Goal: Ask a question: Seek information or help from site administrators or community

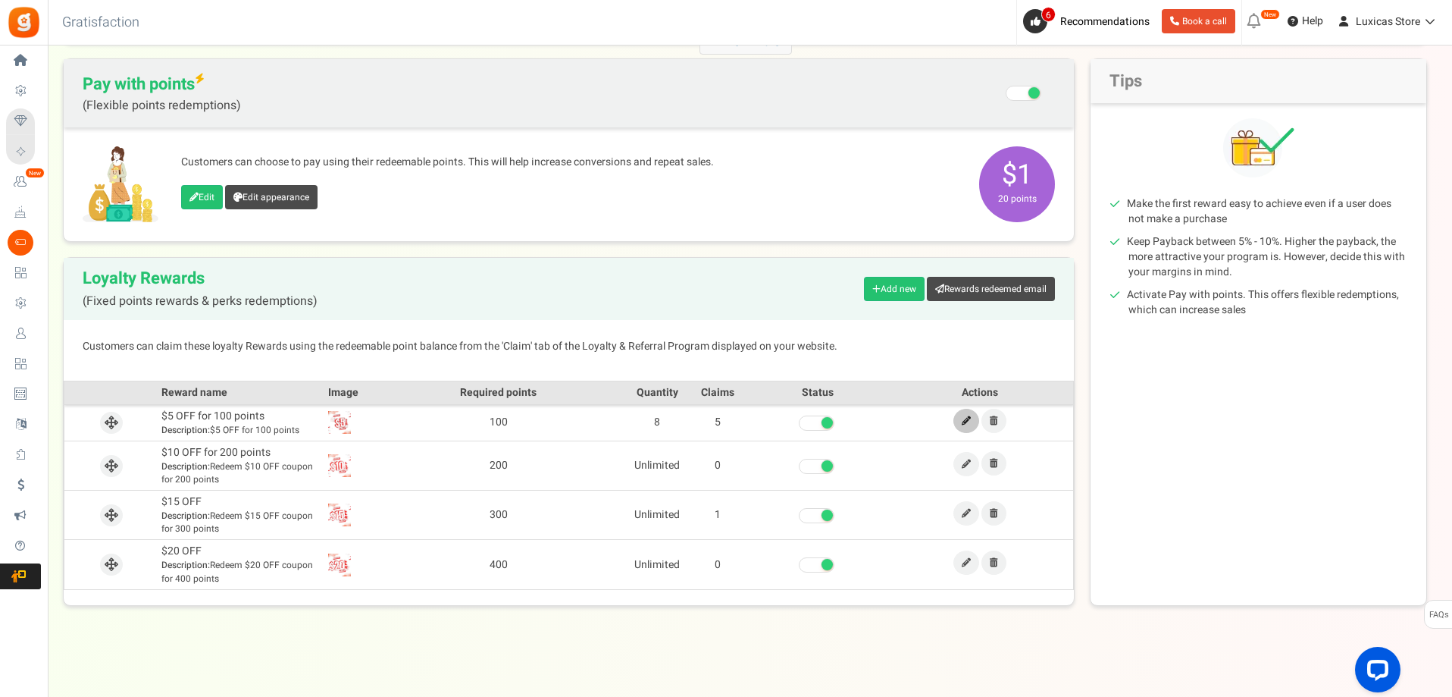
click at [963, 423] on icon at bounding box center [966, 420] width 9 height 9
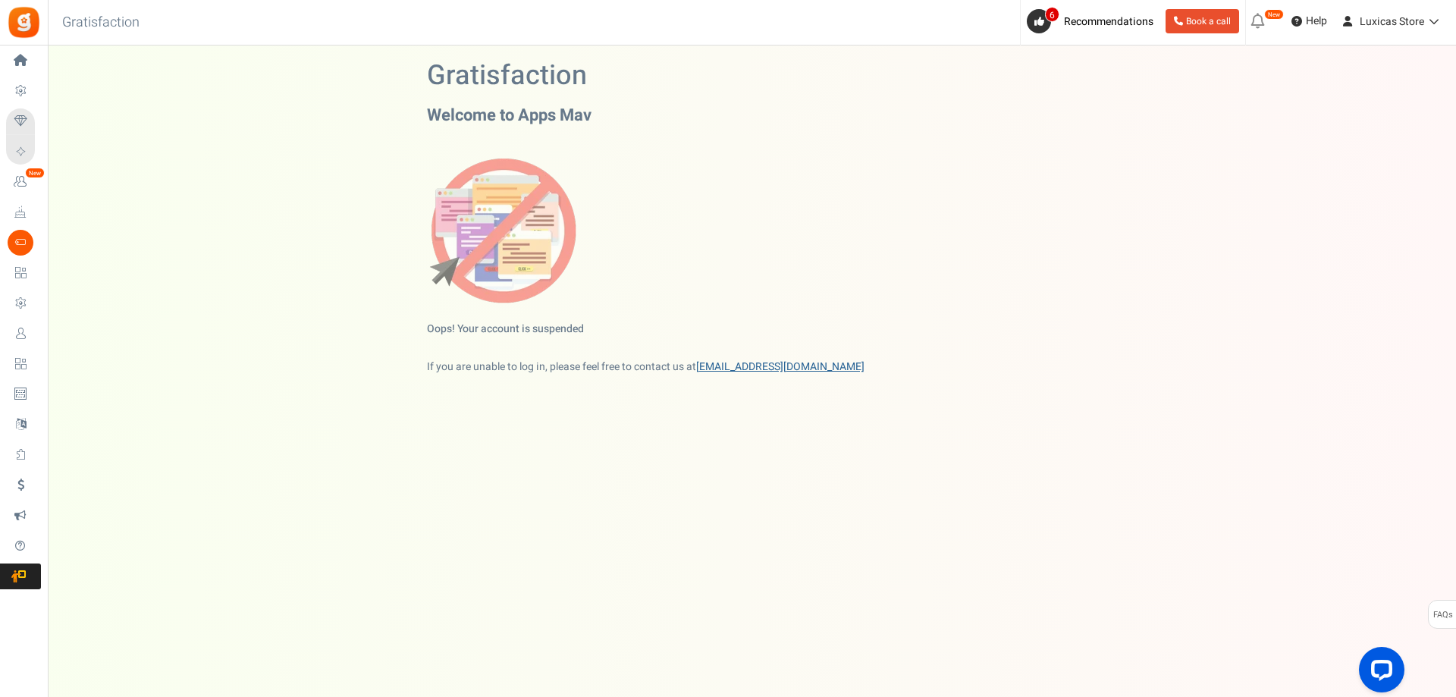
click at [734, 369] on link "[EMAIL_ADDRESS][DOMAIN_NAME]" at bounding box center [780, 367] width 168 height 16
click at [738, 365] on link "[EMAIL_ADDRESS][DOMAIN_NAME]" at bounding box center [780, 367] width 168 height 16
click at [766, 365] on link "[EMAIL_ADDRESS][DOMAIN_NAME]" at bounding box center [780, 367] width 168 height 16
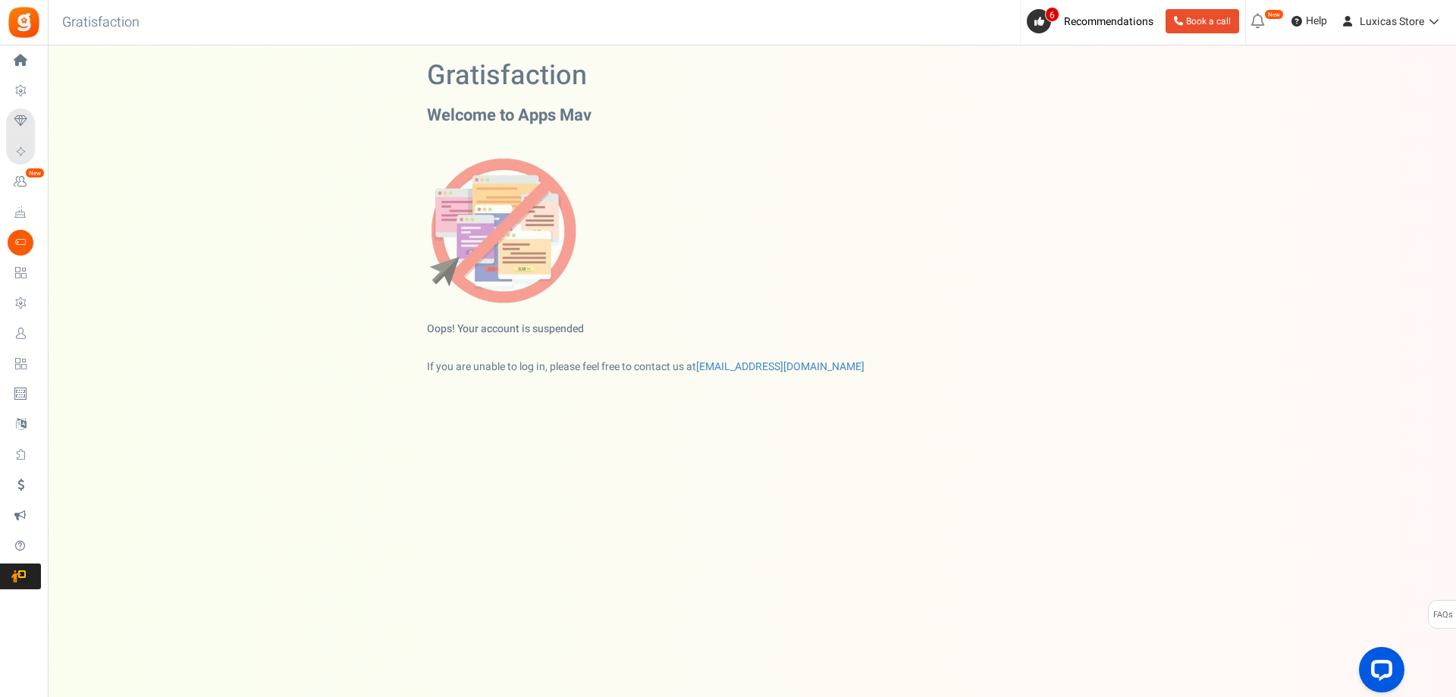
drag, startPoint x: 832, startPoint y: 368, endPoint x: 696, endPoint y: 371, distance: 135.8
click at [696, 371] on p "If you are unable to log in, please feel free to contact us at support@appsmav.…" at bounding box center [752, 366] width 650 height 15
click at [822, 376] on div "Oops! Your account is suspended If you are unable to log in, please feel free t…" at bounding box center [752, 264] width 650 height 265
drag, startPoint x: 816, startPoint y: 363, endPoint x: 697, endPoint y: 359, distance: 119.8
click at [737, 365] on p "If you are unable to log in, please feel free to contact us at support@appsmav.…" at bounding box center [752, 366] width 650 height 15
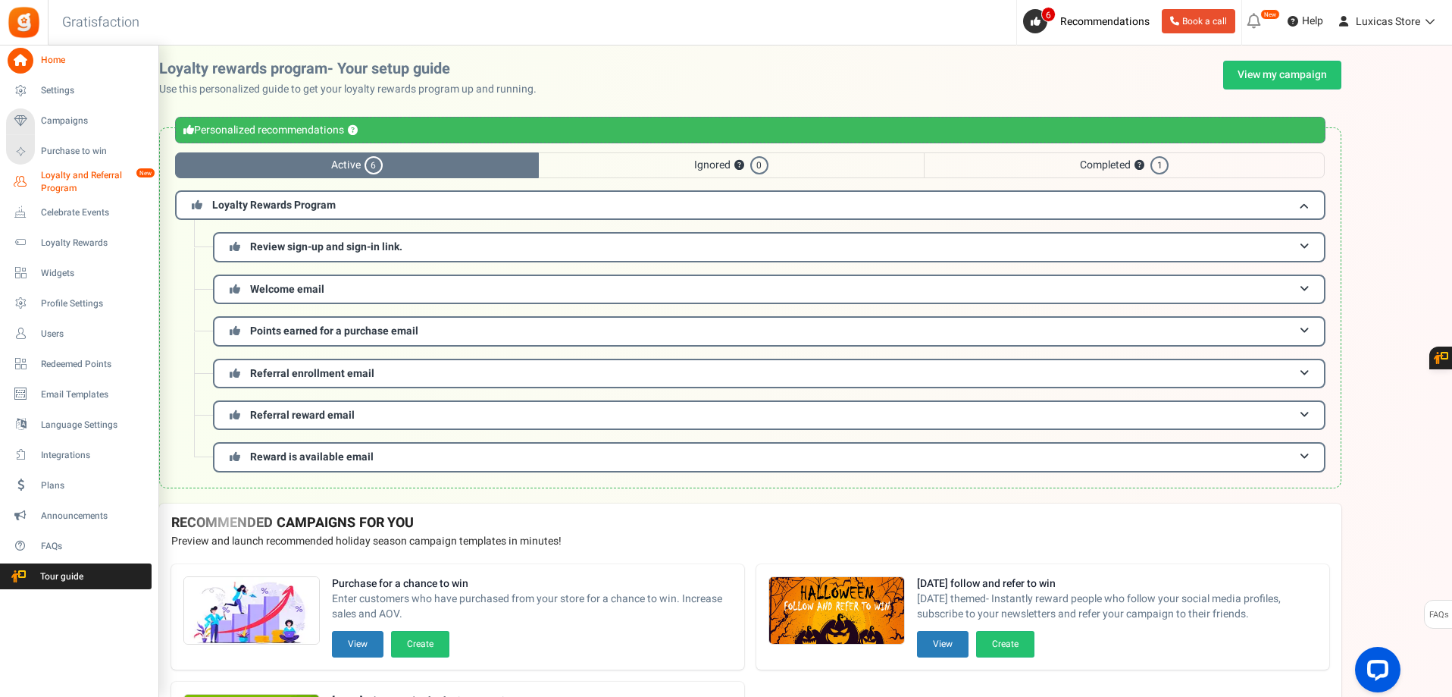
click at [60, 178] on span "Loyalty and Referral Program" at bounding box center [96, 182] width 111 height 26
